Goal: Information Seeking & Learning: Learn about a topic

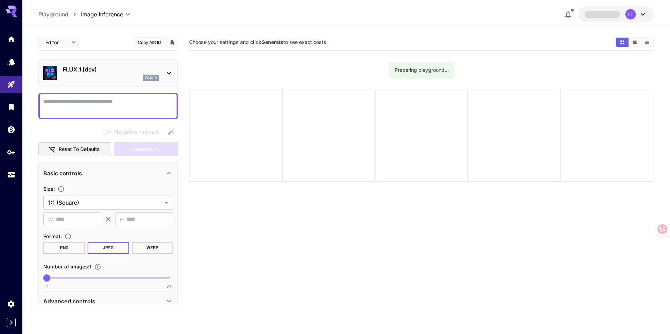
click at [119, 70] on p "FLUX.1 [dev]" at bounding box center [111, 69] width 96 height 8
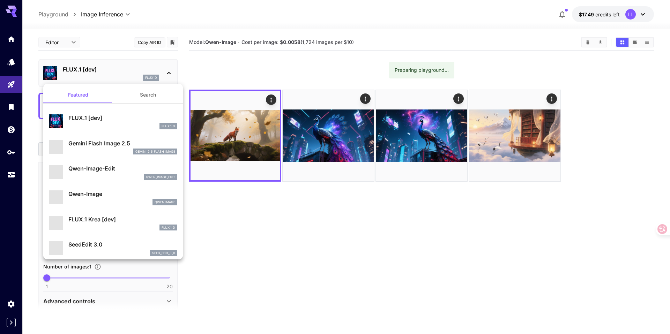
click at [119, 70] on div at bounding box center [335, 167] width 670 height 334
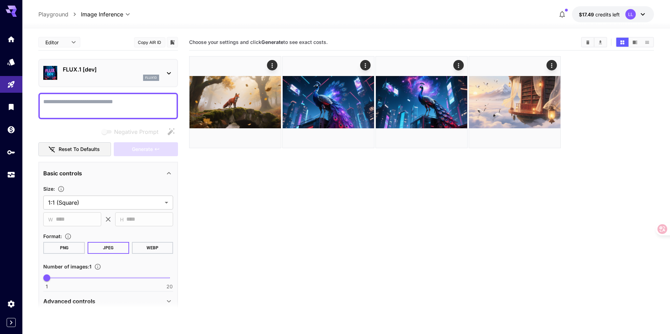
click at [119, 73] on p "FLUX.1 [dev]" at bounding box center [111, 69] width 96 height 8
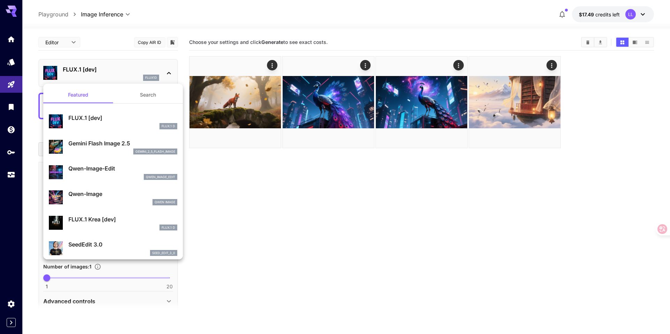
click at [100, 197] on p "Qwen-Image" at bounding box center [122, 194] width 109 height 8
type input "**"
type input "***"
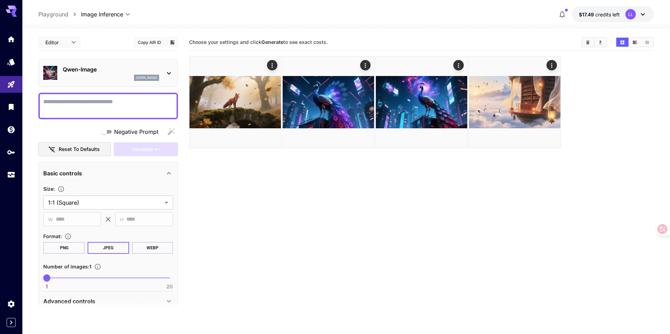
click at [112, 83] on div "Qwen-Image qwen_image" at bounding box center [107, 73] width 139 height 28
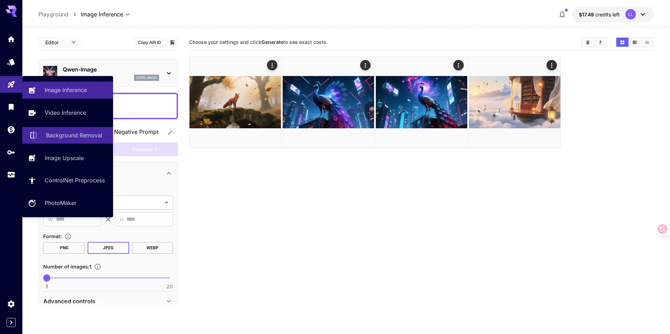
click at [69, 142] on link "Background Removal" at bounding box center [67, 135] width 91 height 17
type input "**********"
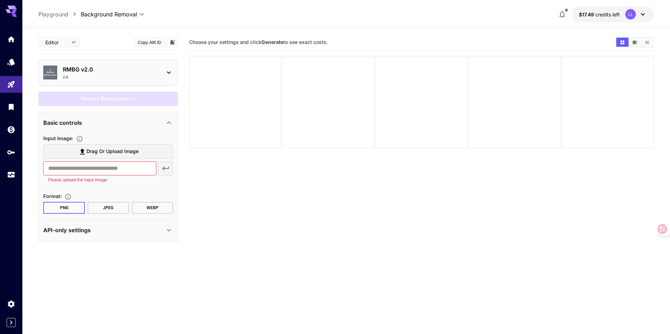
click at [103, 210] on button "JPEG" at bounding box center [108, 208] width 41 height 12
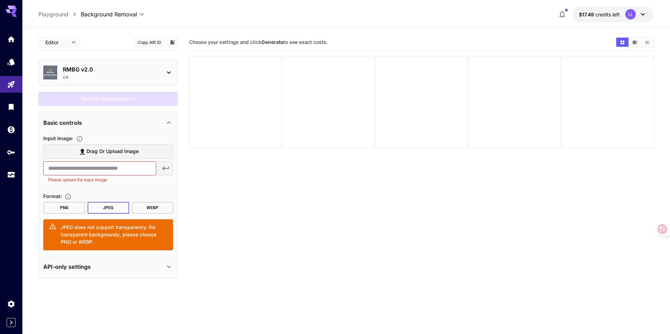
click at [67, 208] on button "PNG" at bounding box center [63, 208] width 41 height 12
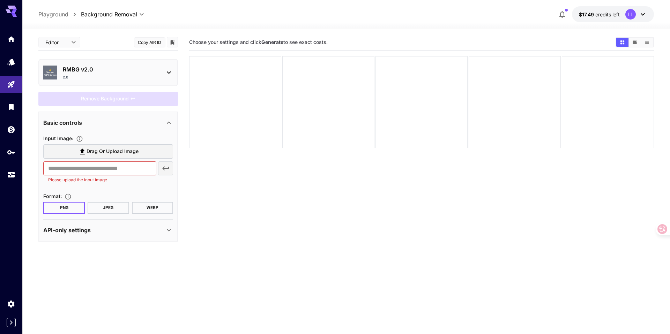
click at [377, 167] on section "Choose your settings and click Generate to see exact costs." at bounding box center [421, 201] width 464 height 334
click at [12, 156] on link at bounding box center [11, 152] width 22 height 17
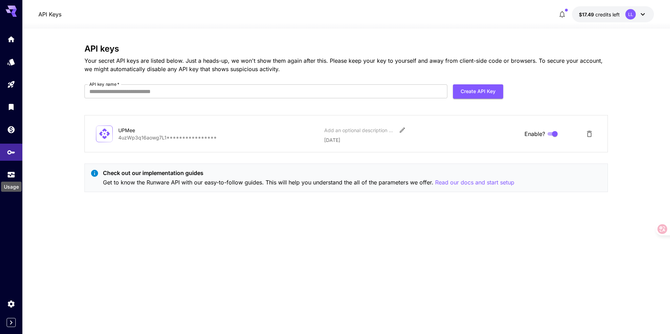
click at [9, 183] on div "Usage" at bounding box center [11, 187] width 21 height 10
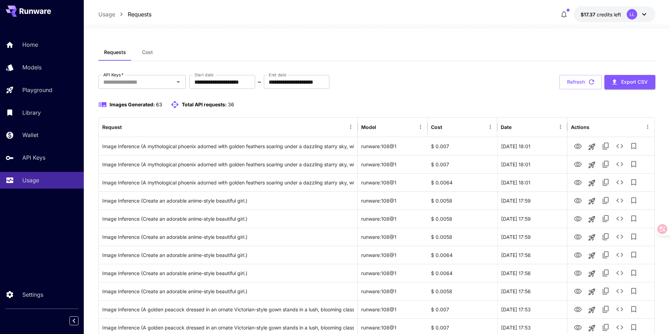
click at [143, 50] on span "Cost" at bounding box center [147, 52] width 11 height 6
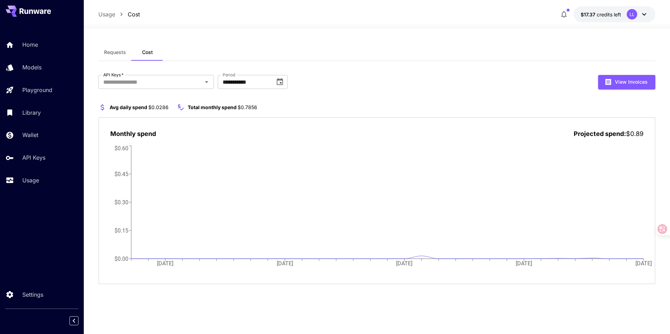
click at [114, 51] on span "Requests" at bounding box center [115, 52] width 22 height 6
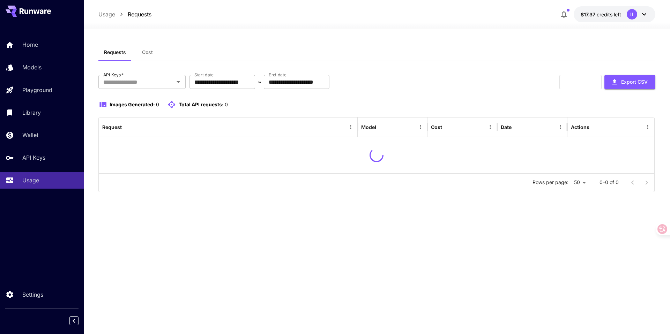
click at [151, 51] on span "Cost" at bounding box center [147, 52] width 11 height 6
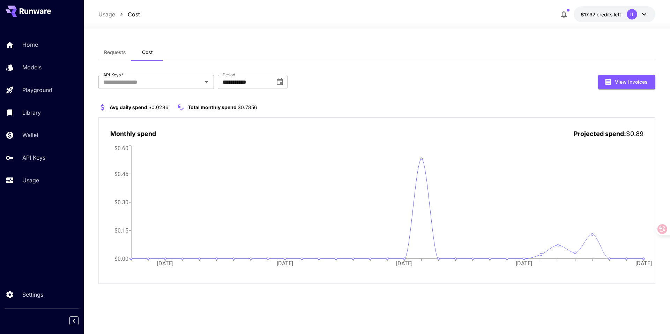
click at [121, 50] on span "Requests" at bounding box center [115, 52] width 22 height 6
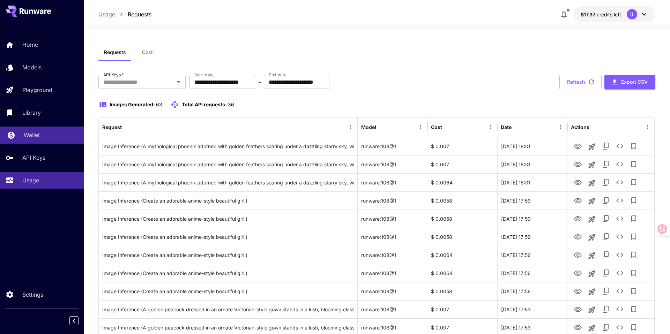
click at [40, 133] on div "Wallet" at bounding box center [51, 135] width 54 height 8
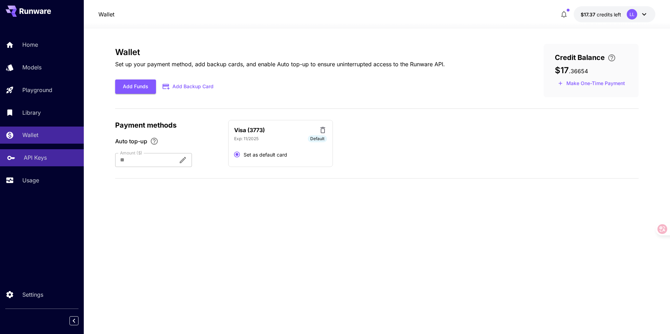
click at [46, 153] on p "API Keys" at bounding box center [35, 157] width 23 height 8
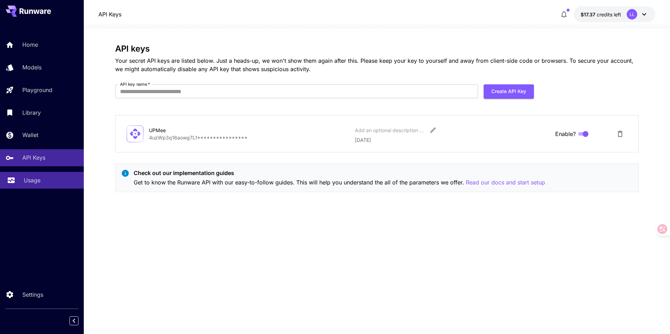
click at [57, 182] on div "Usage" at bounding box center [51, 180] width 54 height 8
